Goal: Find specific page/section: Find specific page/section

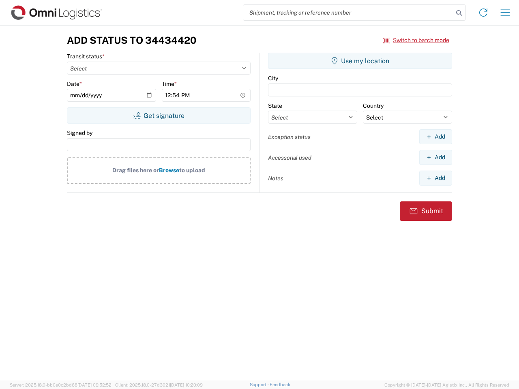
click at [348, 13] on input "search" at bounding box center [348, 12] width 210 height 15
click at [459, 13] on icon at bounding box center [458, 12] width 11 height 11
click at [483, 13] on icon at bounding box center [483, 12] width 13 height 13
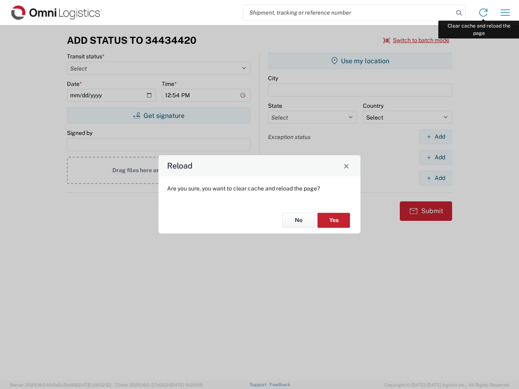
click at [505, 13] on div "Reload Are you sure, you want to clear cache and reload the page? No Yes" at bounding box center [259, 194] width 519 height 389
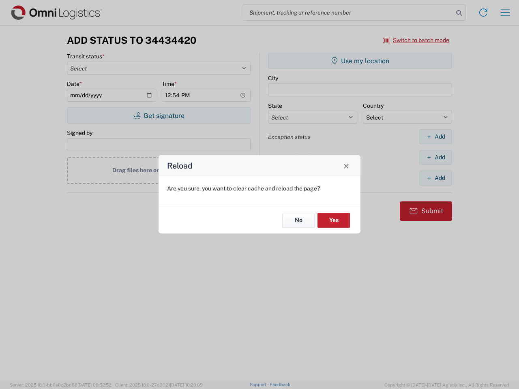
click at [416, 40] on div "Reload Are you sure, you want to clear cache and reload the page? No Yes" at bounding box center [259, 194] width 519 height 389
click at [159, 116] on div "Reload Are you sure, you want to clear cache and reload the page? No Yes" at bounding box center [259, 194] width 519 height 389
click at [360, 61] on div "Reload Are you sure, you want to clear cache and reload the page? No Yes" at bounding box center [259, 194] width 519 height 389
click at [435, 137] on div "Reload Are you sure, you want to clear cache and reload the page? No Yes" at bounding box center [259, 194] width 519 height 389
click at [435, 157] on div "Reload Are you sure, you want to clear cache and reload the page? No Yes" at bounding box center [259, 194] width 519 height 389
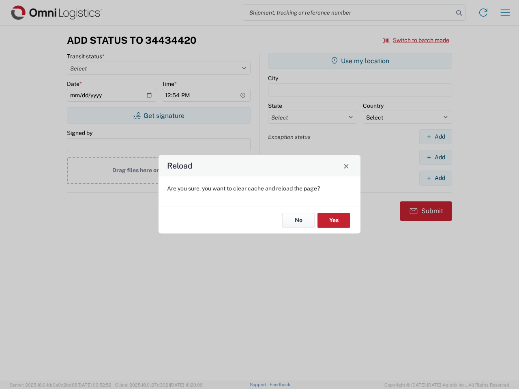
click at [435, 178] on div "Reload Are you sure, you want to clear cache and reload the page? No Yes" at bounding box center [259, 194] width 519 height 389
